Goal: Check status: Check status

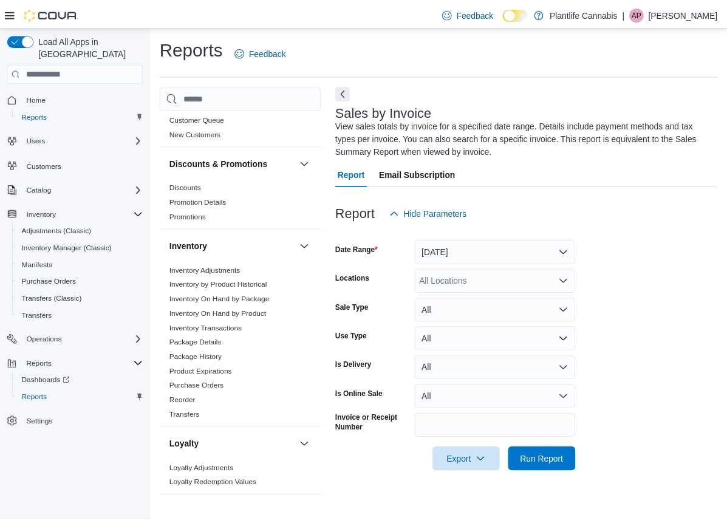
scroll to position [588, 0]
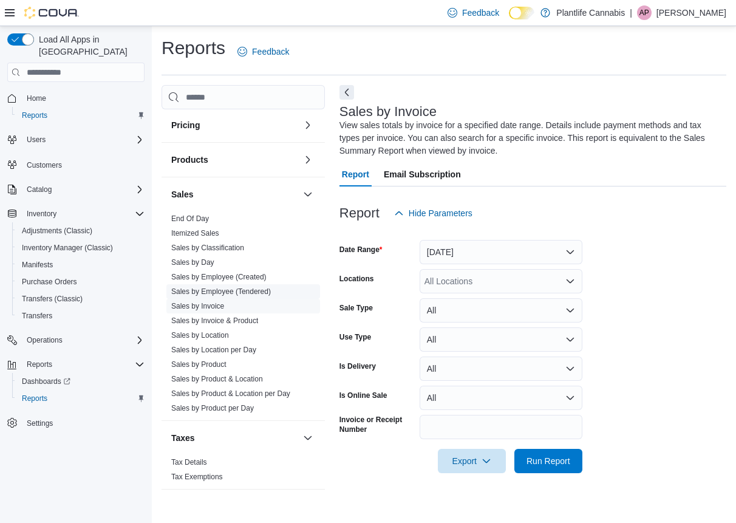
click at [237, 291] on link "Sales by Employee (Tendered)" at bounding box center [221, 291] width 100 height 9
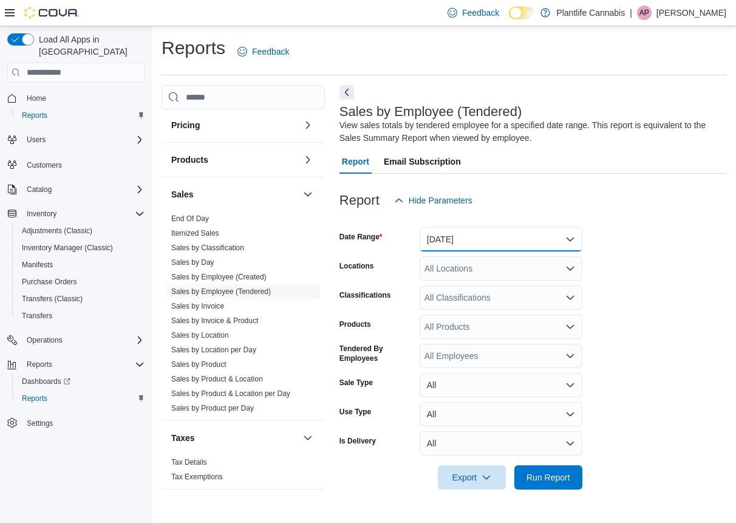
click at [551, 233] on button "[DATE]" at bounding box center [501, 239] width 163 height 24
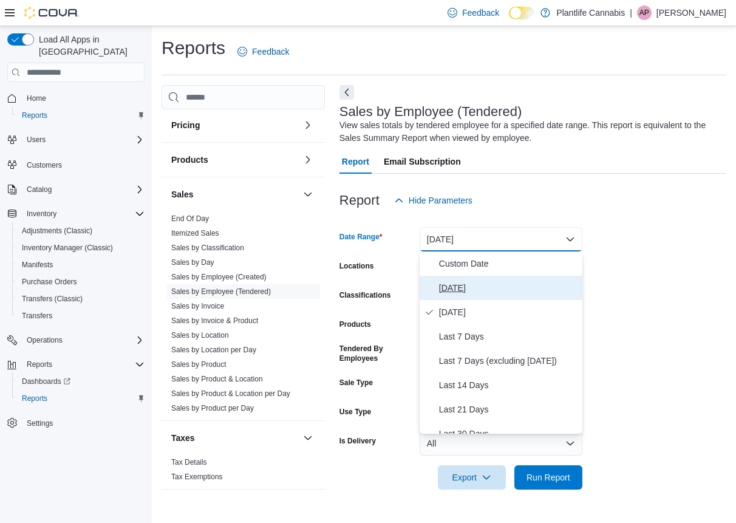
click at [475, 289] on span "[DATE]" at bounding box center [508, 288] width 138 height 15
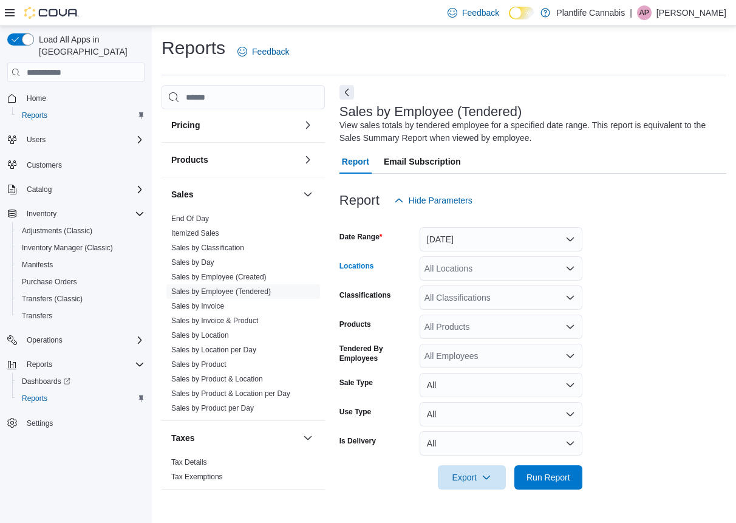
click at [529, 273] on div "All Locations" at bounding box center [501, 268] width 163 height 24
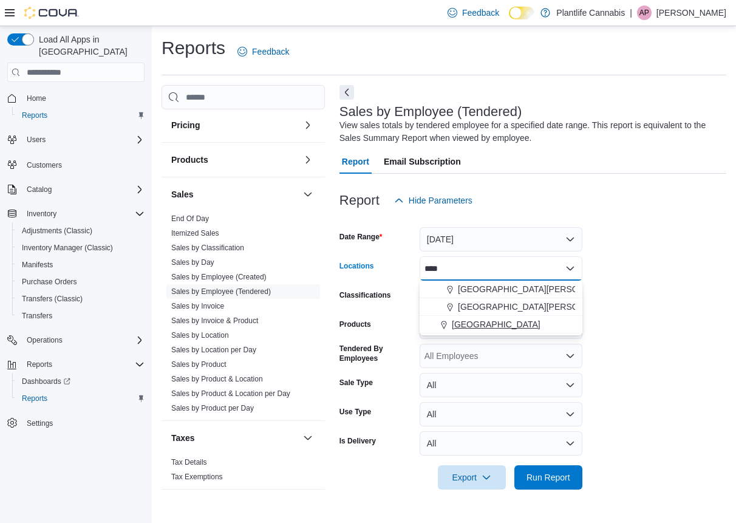
type input "****"
click at [517, 319] on span "[GEOGRAPHIC_DATA]" at bounding box center [496, 324] width 89 height 12
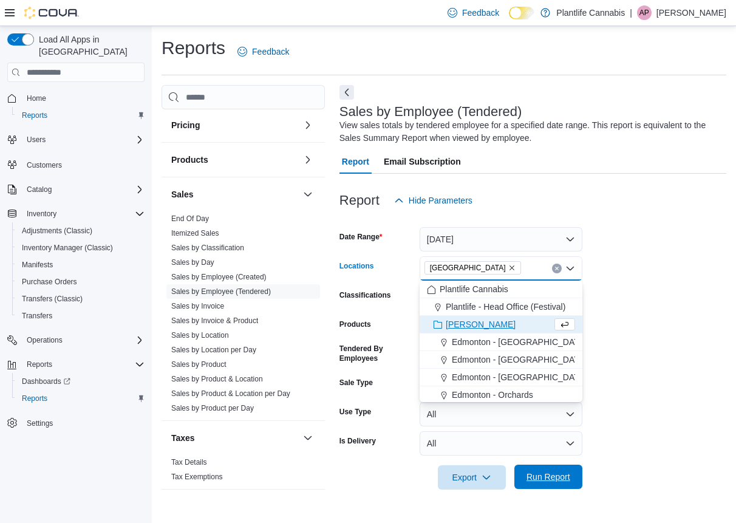
click at [545, 477] on span "Run Report" at bounding box center [548, 477] width 44 height 12
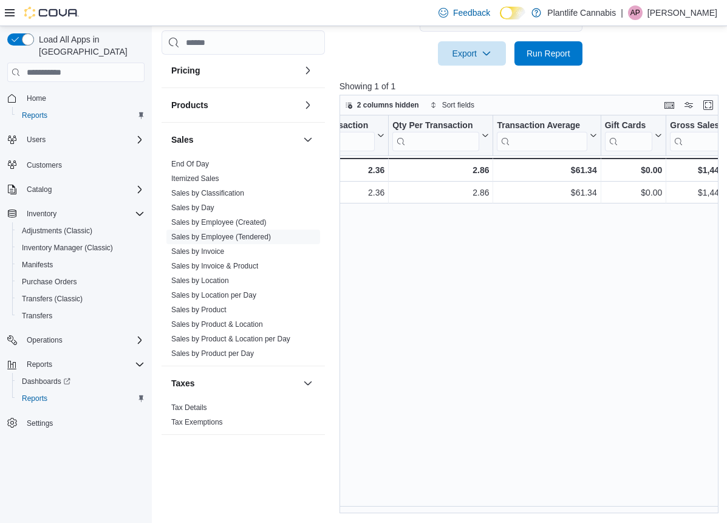
scroll to position [0, 408]
